Goal: Check status: Check status

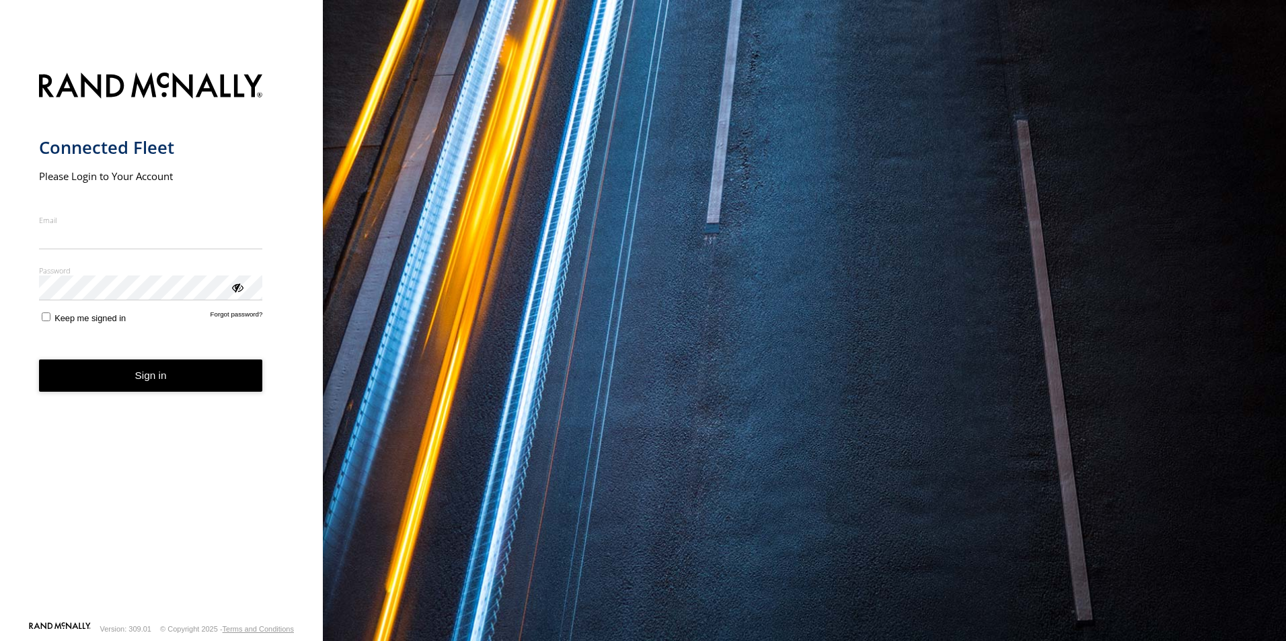
type input "**********"
click at [176, 391] on button "Sign in" at bounding box center [151, 376] width 224 height 33
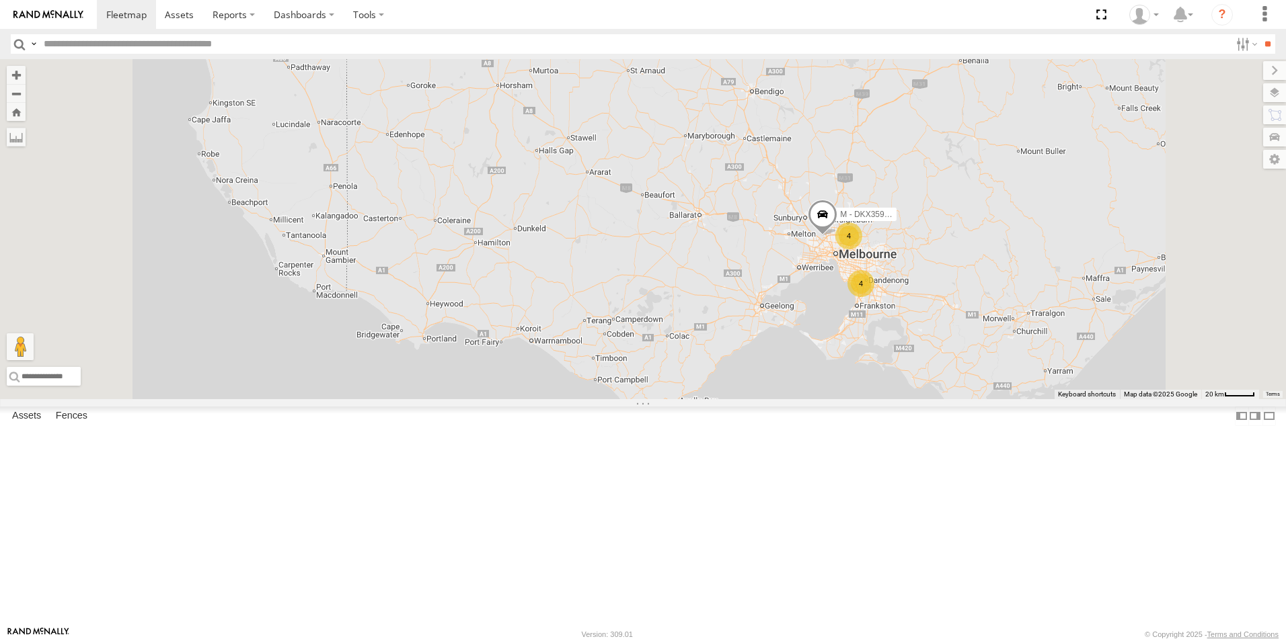
drag, startPoint x: 1055, startPoint y: 426, endPoint x: 988, endPoint y: 450, distance: 70.6
click at [988, 399] on div "B - DG93WL - [PERSON_NAME] 4 4 M - DKX359 - [PERSON_NAME]" at bounding box center [643, 229] width 1286 height 340
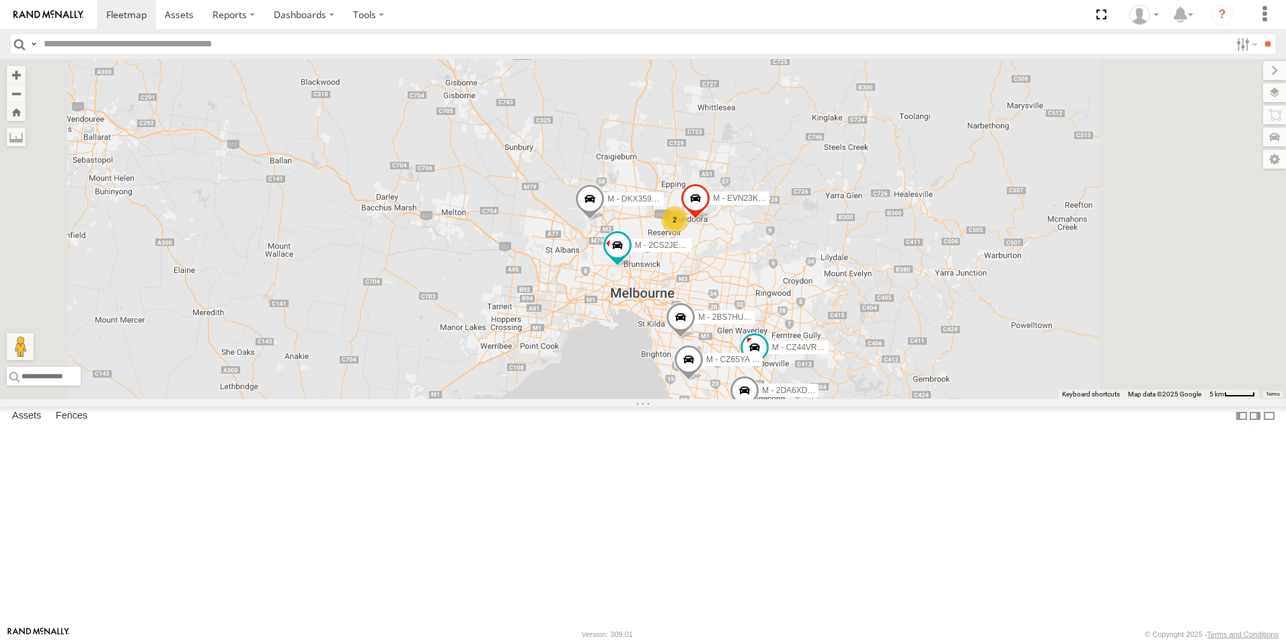
drag, startPoint x: 893, startPoint y: 370, endPoint x: 853, endPoint y: 373, distance: 39.8
click at [853, 373] on div "B - DG93WL - [PERSON_NAME] M - DKX359 - [PERSON_NAME] M - 2DA6XD - [PERSON_NAME…" at bounding box center [643, 229] width 1286 height 340
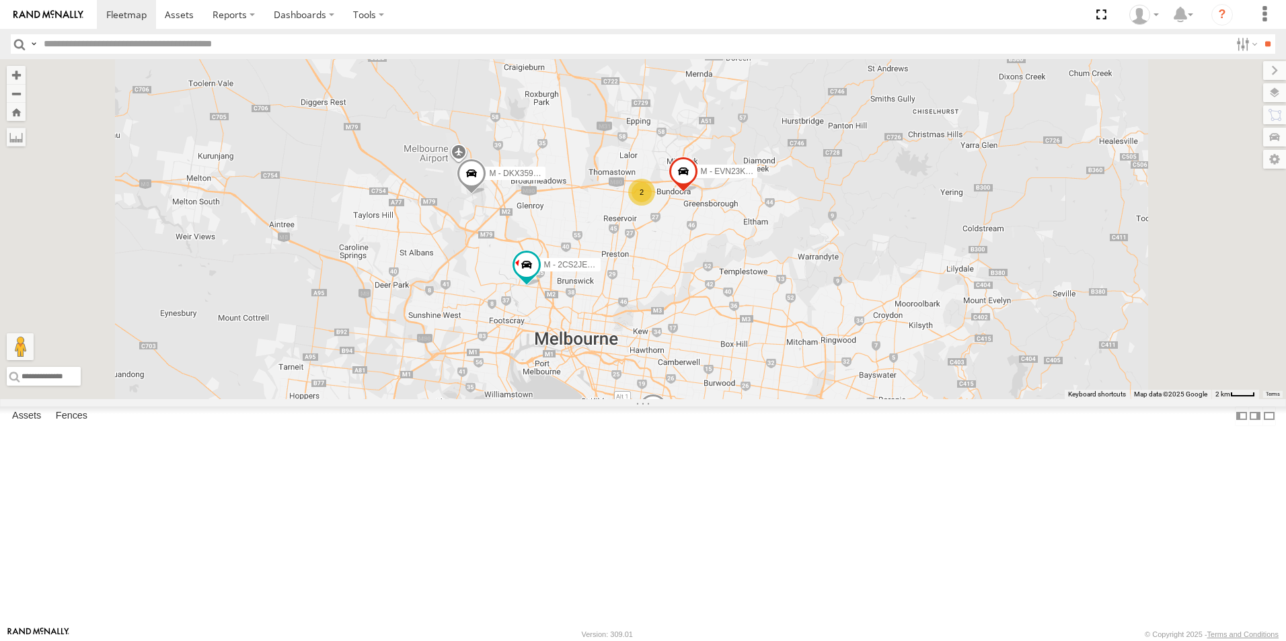
drag, startPoint x: 852, startPoint y: 373, endPoint x: 838, endPoint y: 383, distance: 17.4
click at [838, 383] on div "B - DG93WL - [PERSON_NAME] M - DKX359 - [PERSON_NAME] M - 2DA6XD - [PERSON_NAME…" at bounding box center [643, 229] width 1286 height 340
drag, startPoint x: 841, startPoint y: 370, endPoint x: 808, endPoint y: 386, distance: 37.3
click at [810, 386] on div "B - DG93WL - [PERSON_NAME] M - DKX359 - [PERSON_NAME] M - 2DA6XD - [PERSON_NAME…" at bounding box center [643, 229] width 1286 height 340
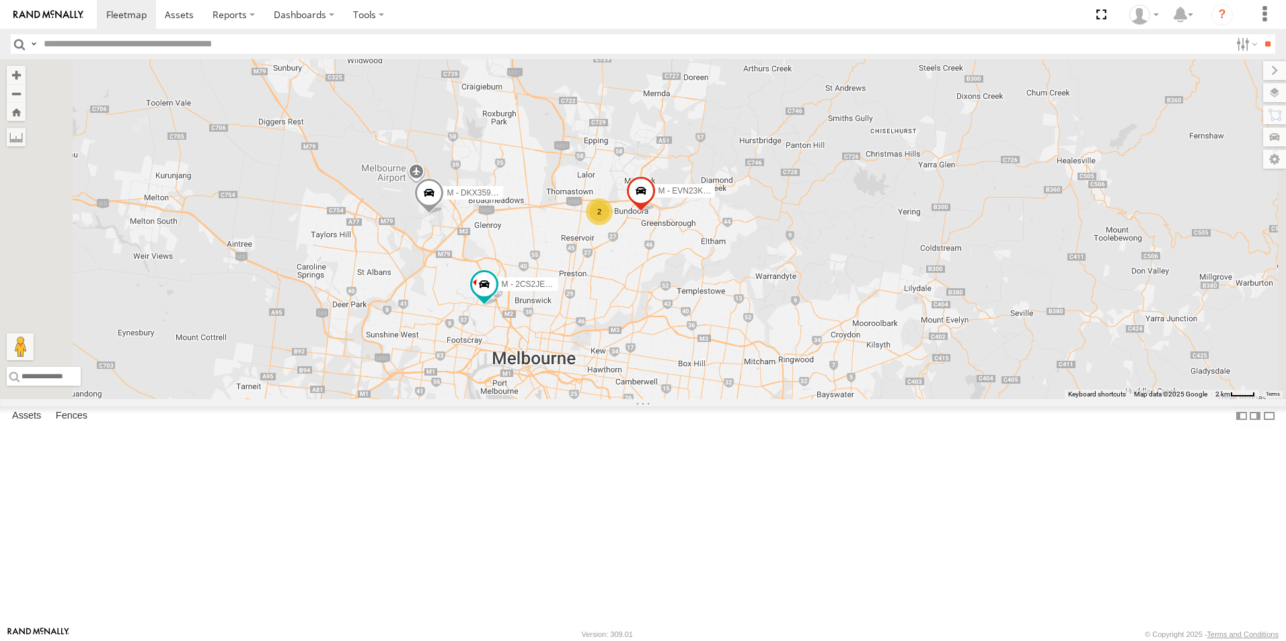
click at [802, 377] on div "B - DG93WL - [PERSON_NAME] M - DKX359 - [PERSON_NAME] M - 2DA6XD - [PERSON_NAME…" at bounding box center [643, 229] width 1286 height 340
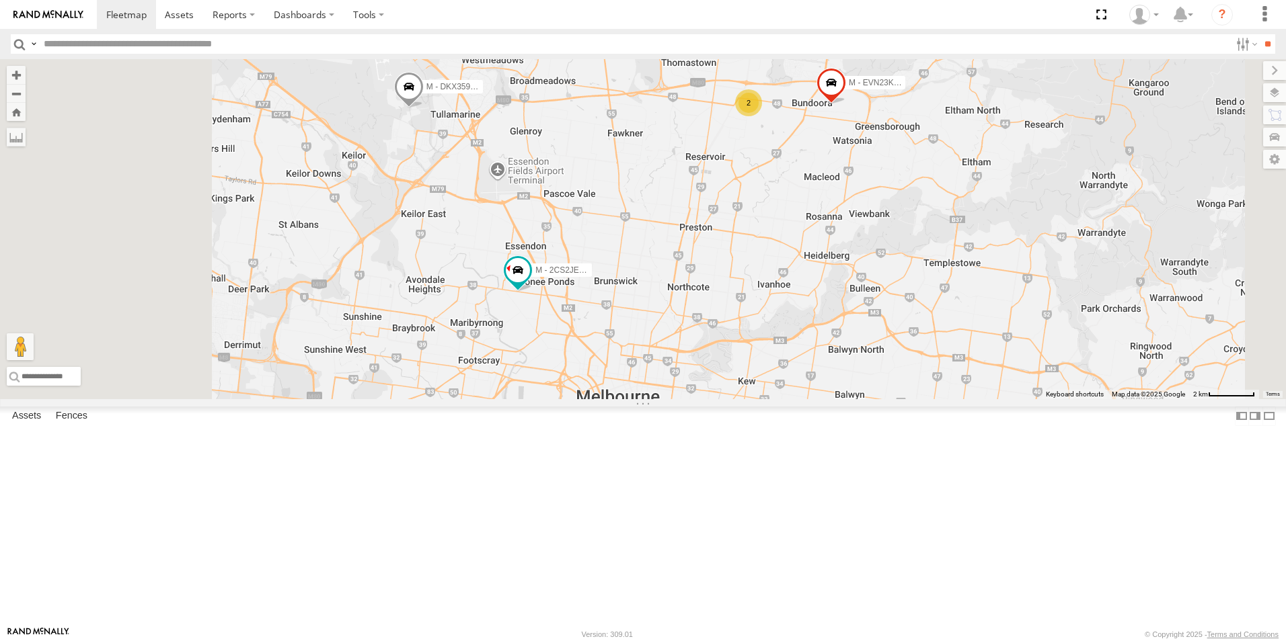
drag, startPoint x: 685, startPoint y: 390, endPoint x: 811, endPoint y: 364, distance: 129.0
click at [811, 364] on div "B - DG93WL - [PERSON_NAME] M - DKX359 - [PERSON_NAME] M - 2DA6XD - [PERSON_NAME…" at bounding box center [643, 229] width 1286 height 340
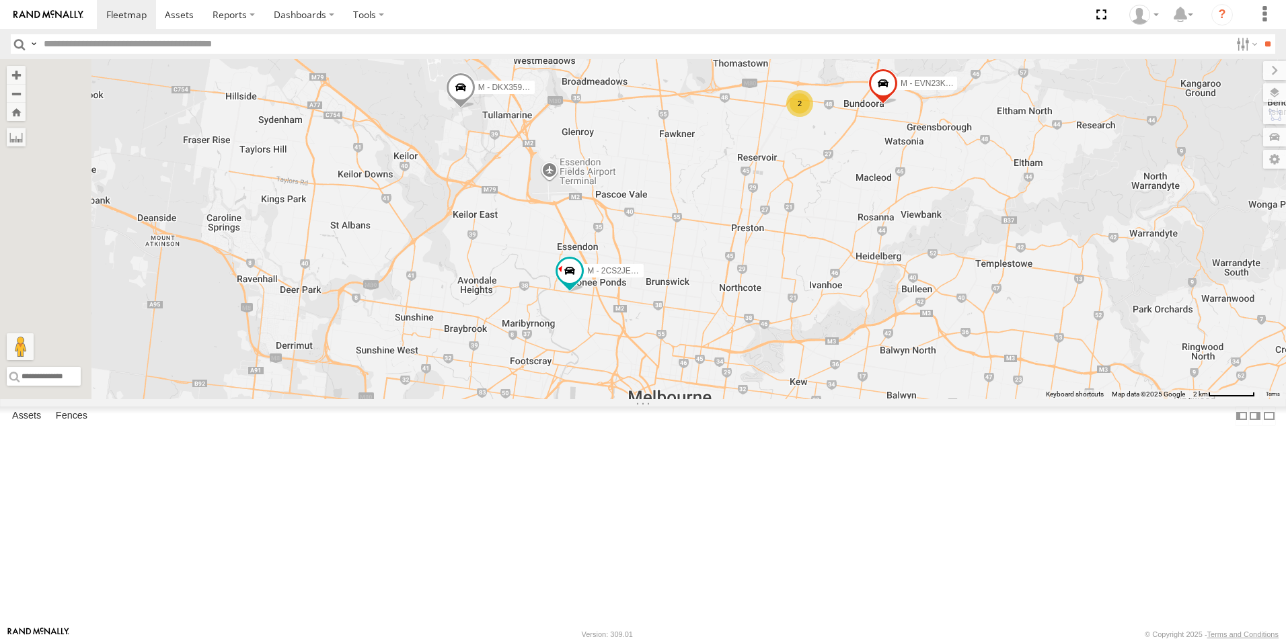
drag, startPoint x: 691, startPoint y: 426, endPoint x: 741, endPoint y: 429, distance: 49.8
click at [740, 399] on div "B - DG93WL - [PERSON_NAME] M - DKX359 - [PERSON_NAME] M - 2DA6XD - [PERSON_NAME…" at bounding box center [643, 229] width 1286 height 340
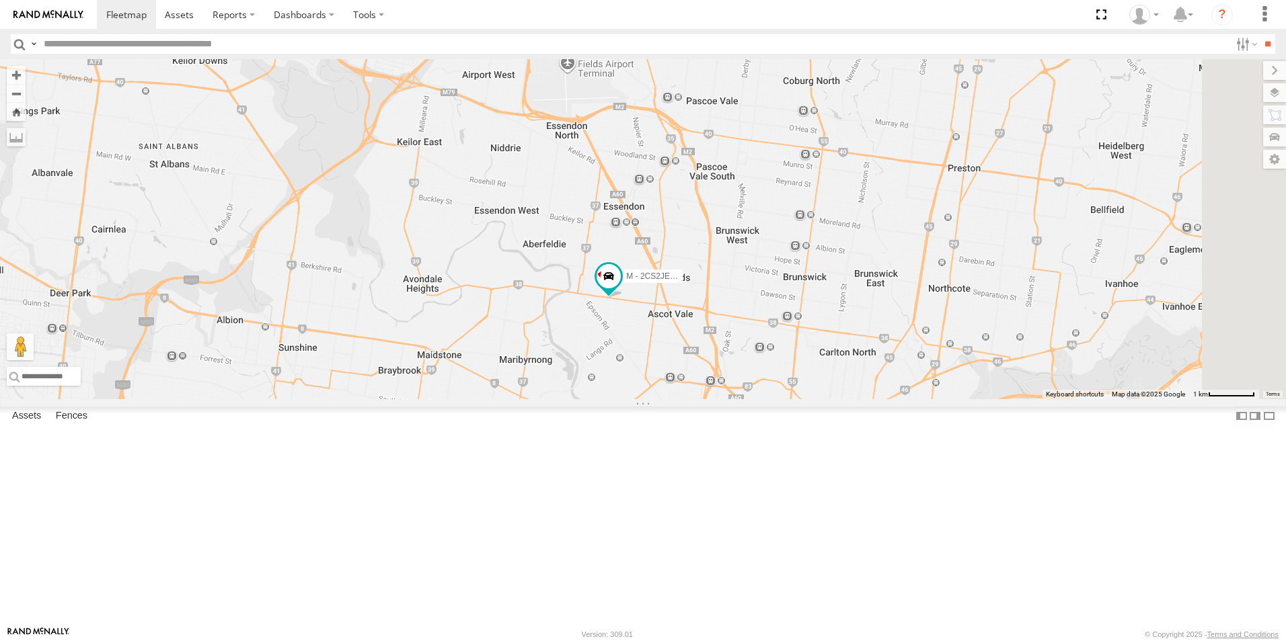
drag, startPoint x: 701, startPoint y: 413, endPoint x: 720, endPoint y: 438, distance: 31.7
click at [720, 399] on div "B - DG93WL - [PERSON_NAME] M - DKX359 - [PERSON_NAME] M - 2DA6XD - [PERSON_NAME…" at bounding box center [643, 229] width 1286 height 340
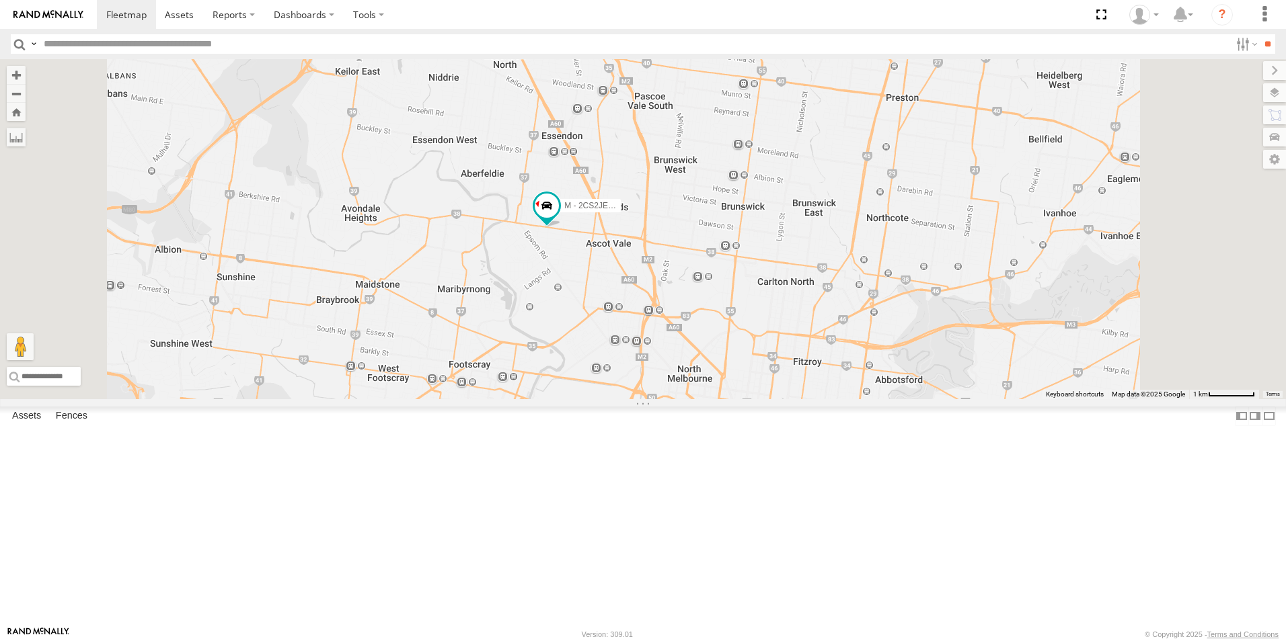
drag, startPoint x: 771, startPoint y: 426, endPoint x: 713, endPoint y: 357, distance: 90.2
click at [713, 357] on div "B - DG93WL - [PERSON_NAME] M - DKX359 - [PERSON_NAME] M - 2DA6XD - [PERSON_NAME…" at bounding box center [643, 229] width 1286 height 340
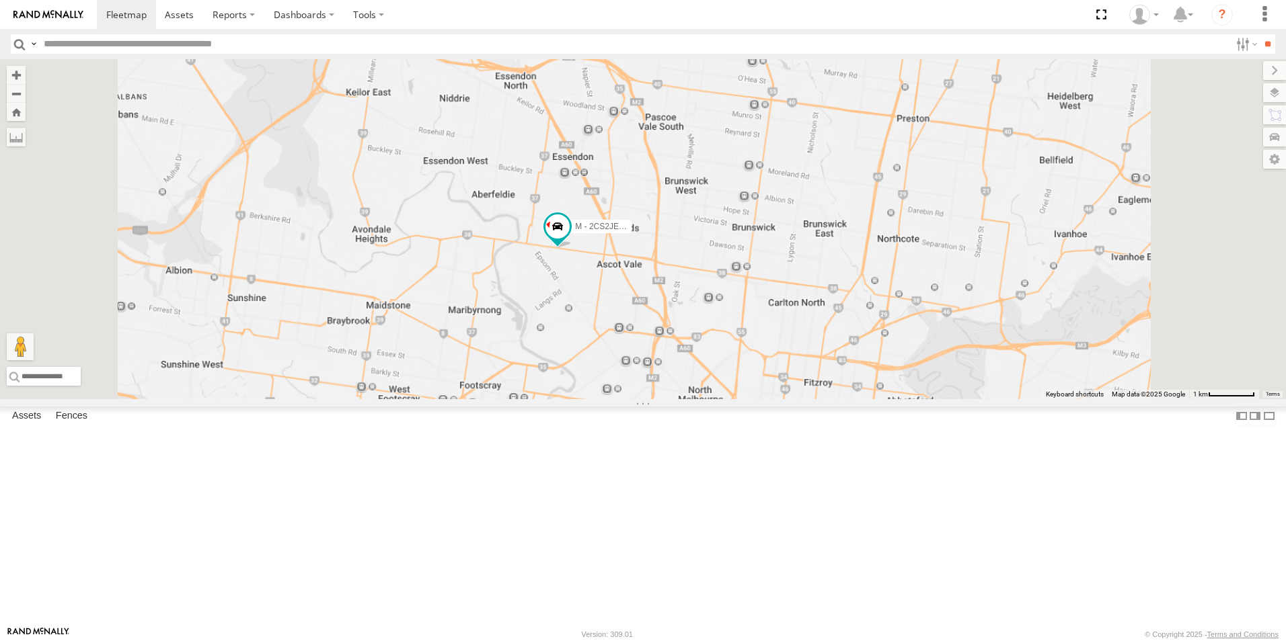
drag, startPoint x: 687, startPoint y: 426, endPoint x: 711, endPoint y: 412, distance: 28.9
click at [711, 399] on div "B - DG93WL - [PERSON_NAME] M - DKX359 - [PERSON_NAME] M - 2DA6XD - [PERSON_NAME…" at bounding box center [643, 229] width 1286 height 340
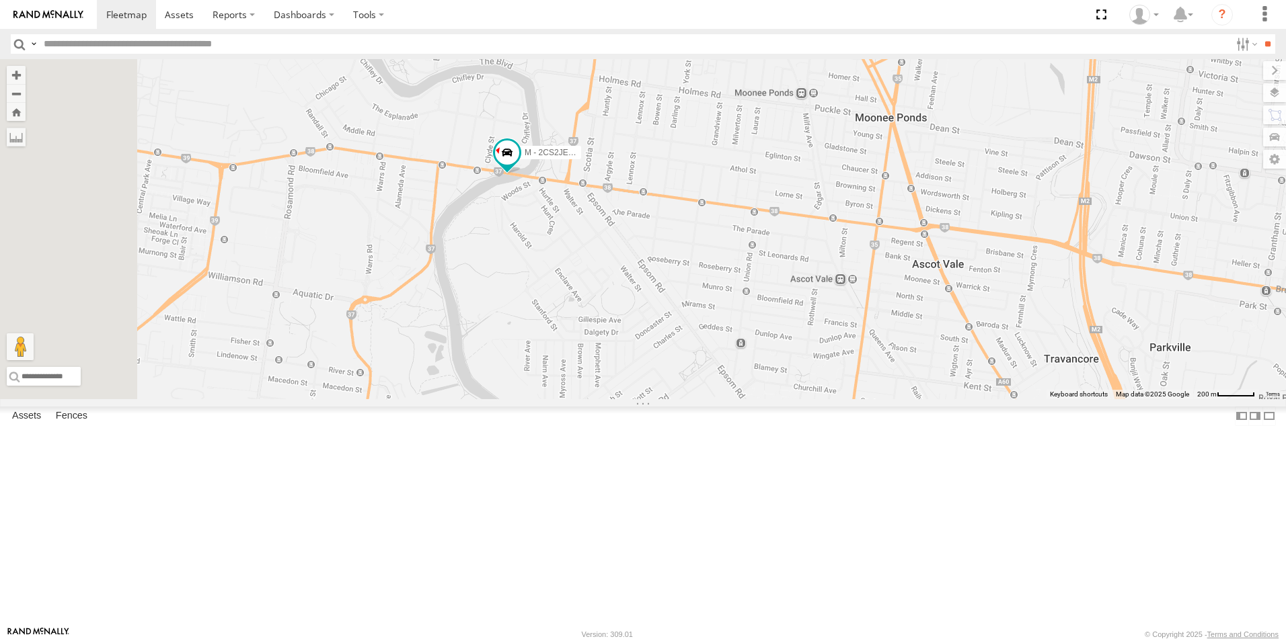
drag, startPoint x: 754, startPoint y: 404, endPoint x: 896, endPoint y: 409, distance: 142.6
click at [882, 399] on div "B - DG93WL - [PERSON_NAME] M - DKX359 - [PERSON_NAME] M - 2DA6XD - [PERSON_NAME…" at bounding box center [643, 229] width 1286 height 340
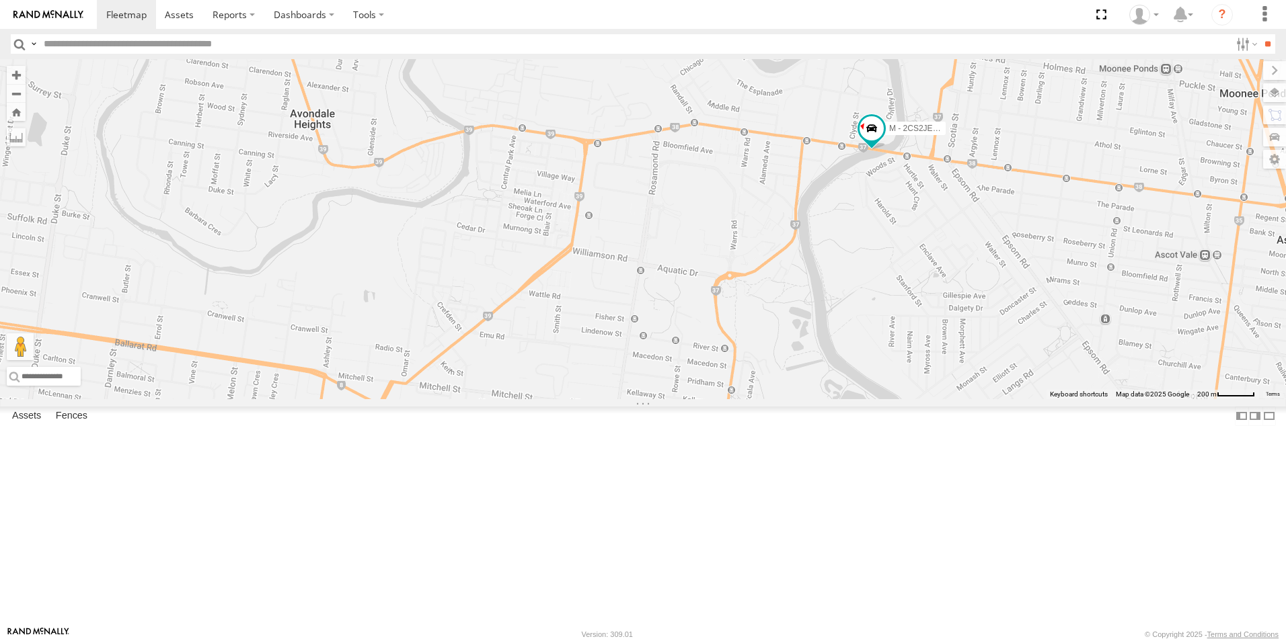
drag, startPoint x: 866, startPoint y: 413, endPoint x: 836, endPoint y: 374, distance: 49.4
click at [836, 374] on div "B - DG93WL - [PERSON_NAME] M - DKX359 - [PERSON_NAME] M - 2DA6XD - [PERSON_NAME…" at bounding box center [643, 229] width 1286 height 340
